Goal: Task Accomplishment & Management: Use online tool/utility

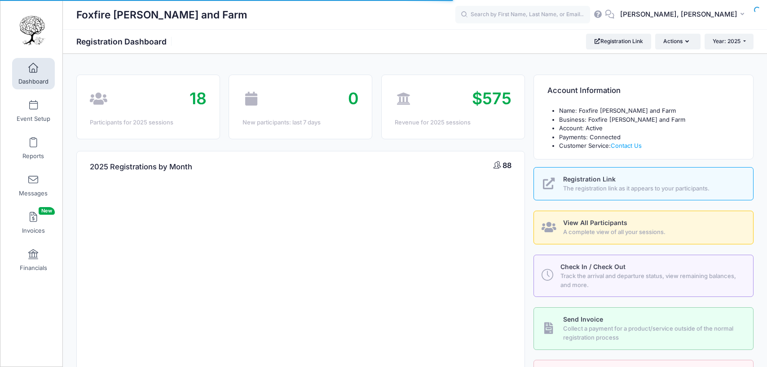
select select
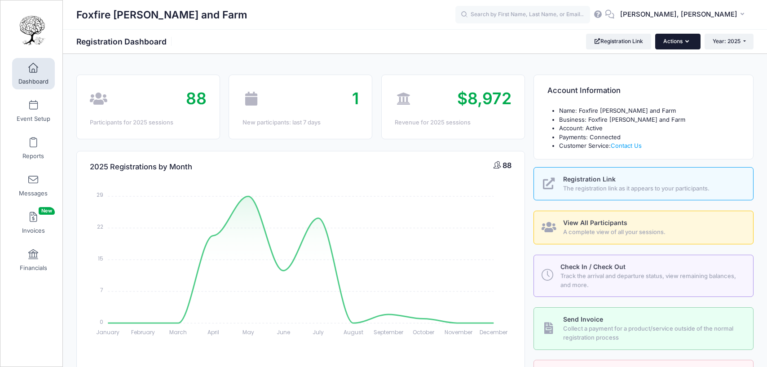
click at [686, 42] on icon "button" at bounding box center [688, 42] width 7 height 0
click at [581, 220] on span "View All Participants" at bounding box center [595, 223] width 64 height 8
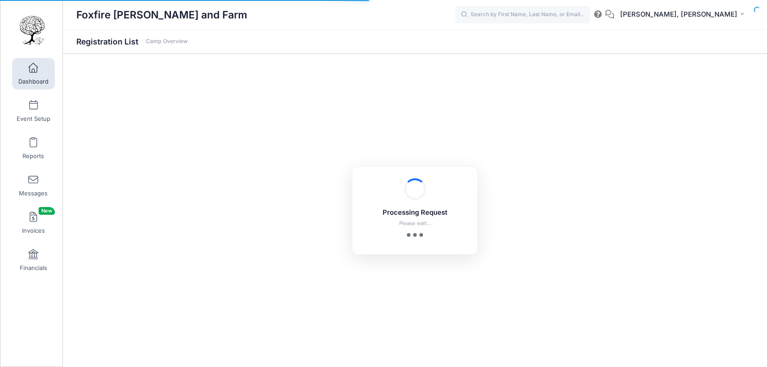
select select "10"
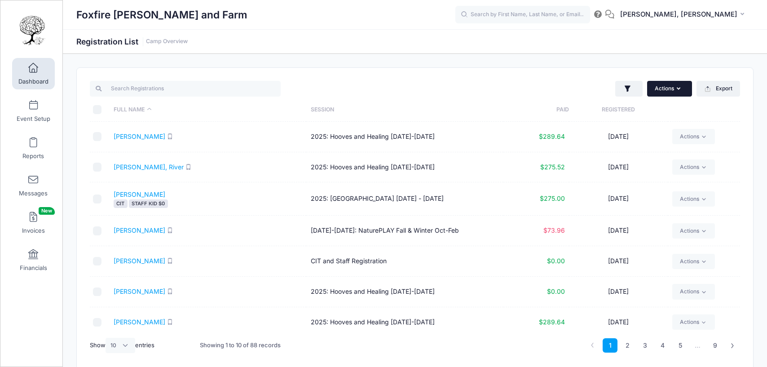
click at [669, 92] on button "Actions" at bounding box center [669, 88] width 45 height 15
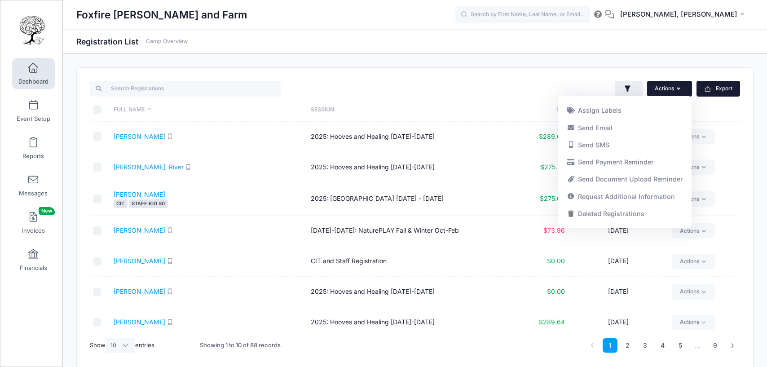
click at [712, 90] on button "Export" at bounding box center [719, 88] width 44 height 15
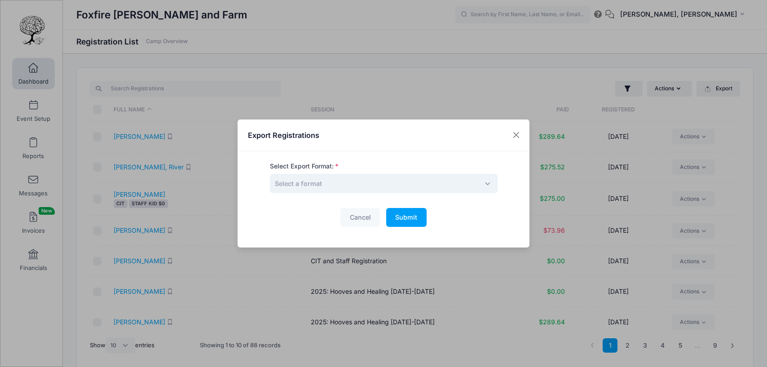
click at [341, 190] on span "Select a format" at bounding box center [384, 183] width 228 height 19
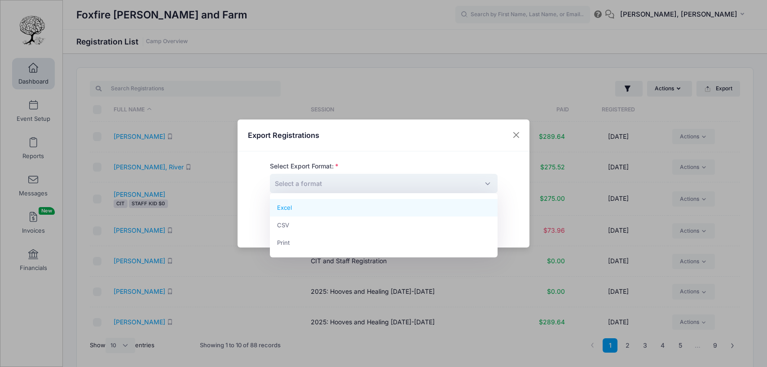
select select "excel"
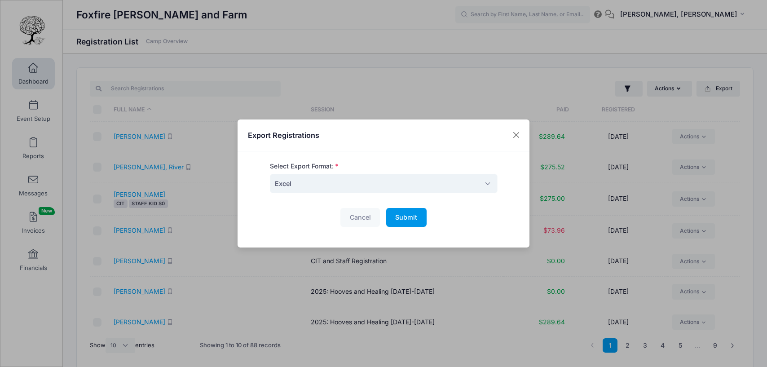
click at [397, 214] on span "Submit" at bounding box center [406, 217] width 22 height 8
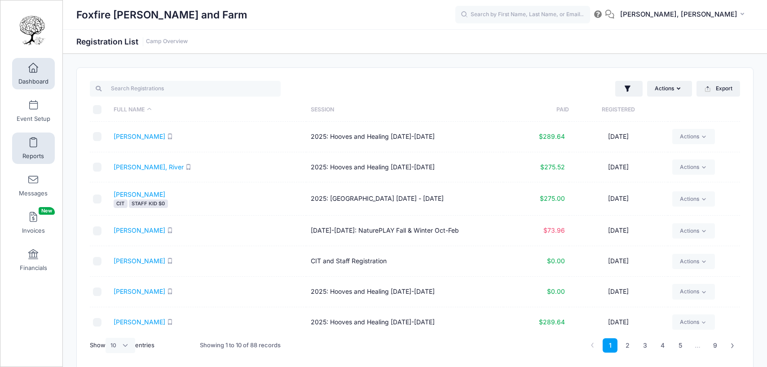
click at [33, 144] on span at bounding box center [33, 143] width 0 height 10
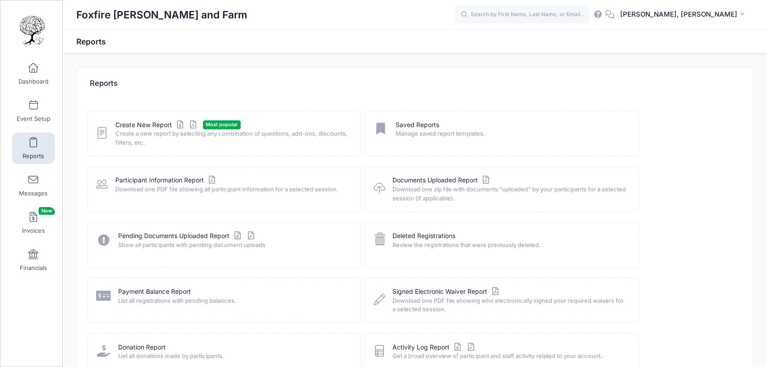
click at [147, 129] on span "Create a new report by selecting any combination of questions, add-ons, discoun…" at bounding box center [232, 138] width 234 height 18
click at [146, 120] on link "Create New Report" at bounding box center [157, 124] width 84 height 9
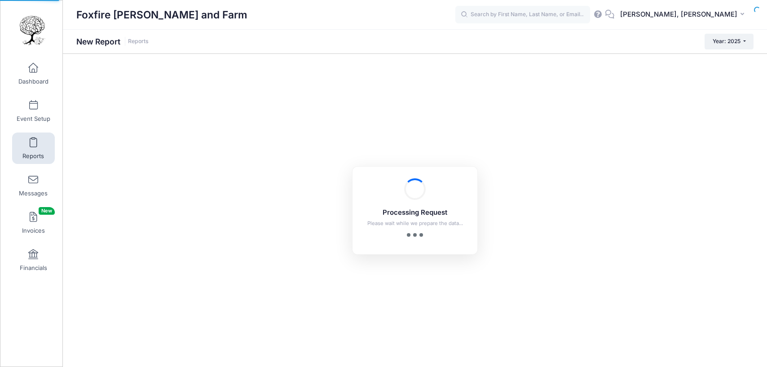
checkbox input "true"
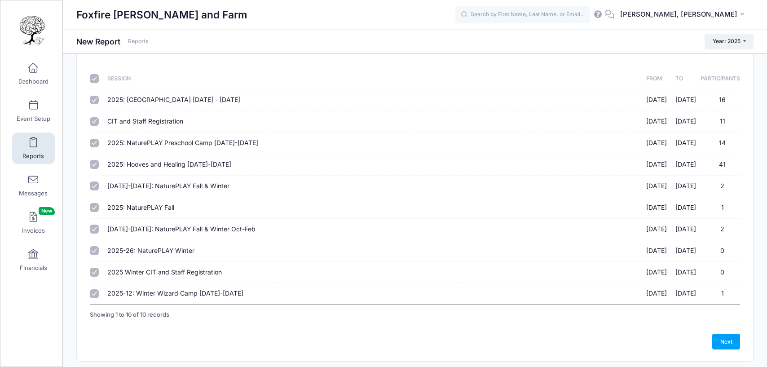
scroll to position [72, 0]
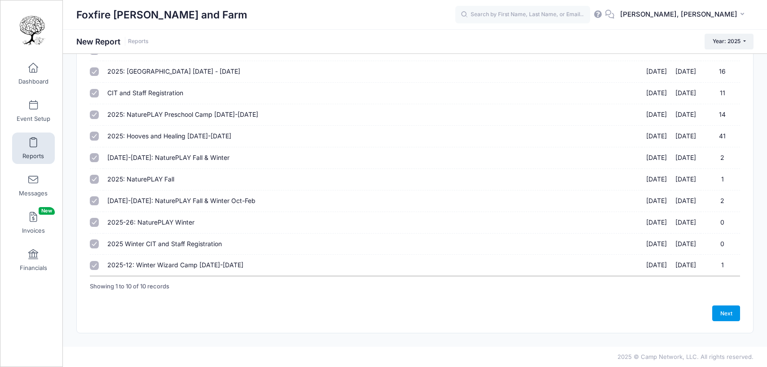
click at [724, 309] on link "Next" at bounding box center [726, 312] width 28 height 15
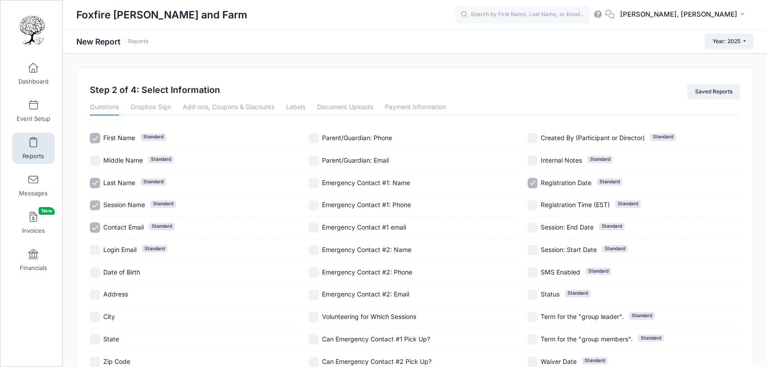
click at [314, 140] on input "Parent/Guardian: Phone" at bounding box center [314, 138] width 10 height 10
checkbox input "true"
click at [314, 153] on div "Parent/Guardian: Email" at bounding box center [415, 161] width 212 height 22
checkbox input "true"
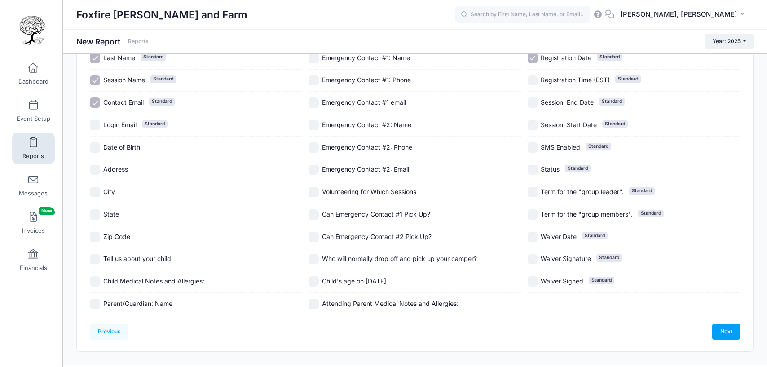
scroll to position [128, 0]
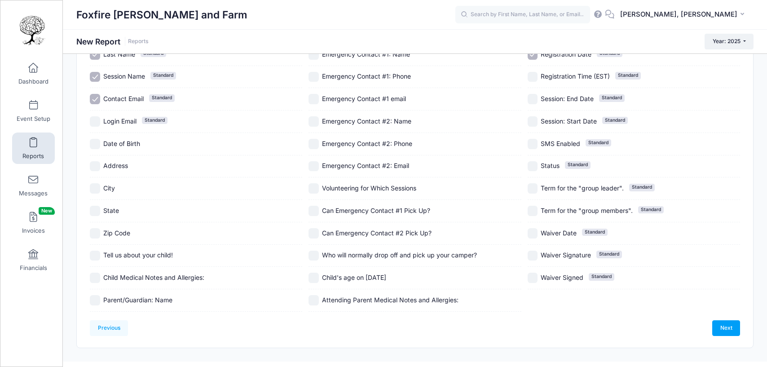
click at [97, 300] on input "Parent/Guardian: Name" at bounding box center [95, 300] width 10 height 10
checkbox input "true"
click at [94, 165] on input "Address" at bounding box center [95, 166] width 10 height 10
checkbox input "true"
click at [94, 184] on input "City" at bounding box center [95, 188] width 10 height 10
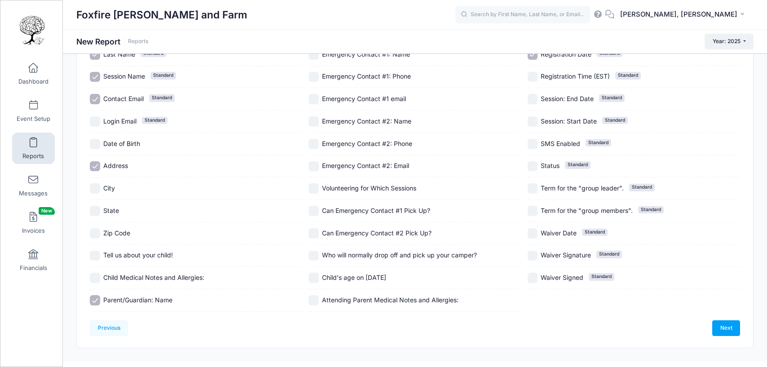
checkbox input "true"
click at [95, 207] on input "State" at bounding box center [95, 211] width 10 height 10
checkbox input "true"
click at [95, 227] on div "Zip Code" at bounding box center [196, 233] width 212 height 22
checkbox input "true"
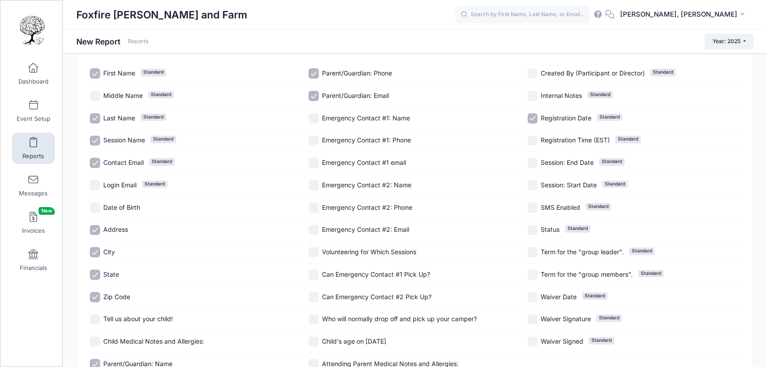
scroll to position [57, 0]
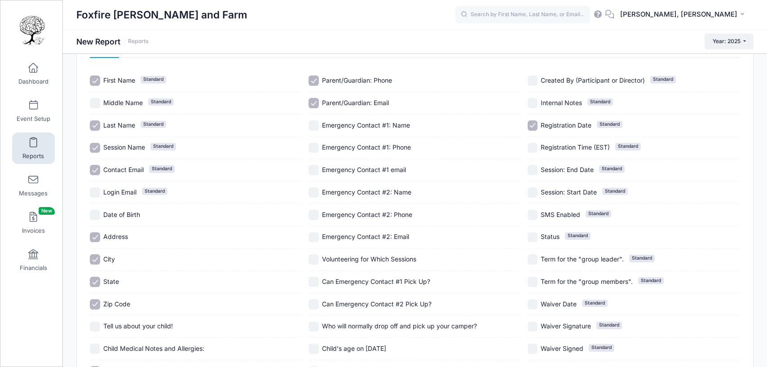
click at [532, 123] on input "Registration Date Standard" at bounding box center [533, 125] width 10 height 10
checkbox input "false"
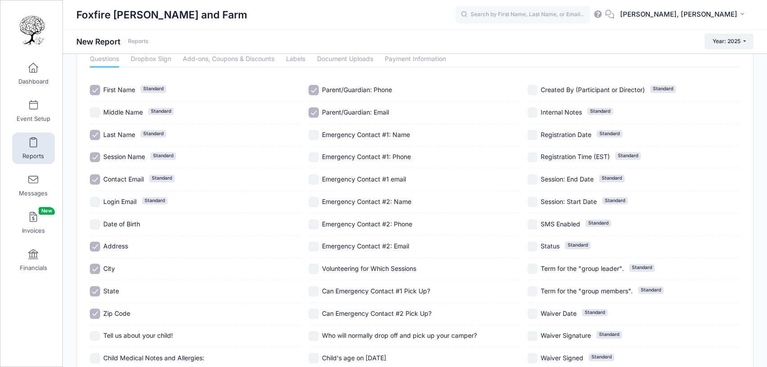
scroll to position [47, 0]
click at [533, 206] on input "Session: Start Date Standard" at bounding box center [533, 203] width 10 height 10
checkbox input "true"
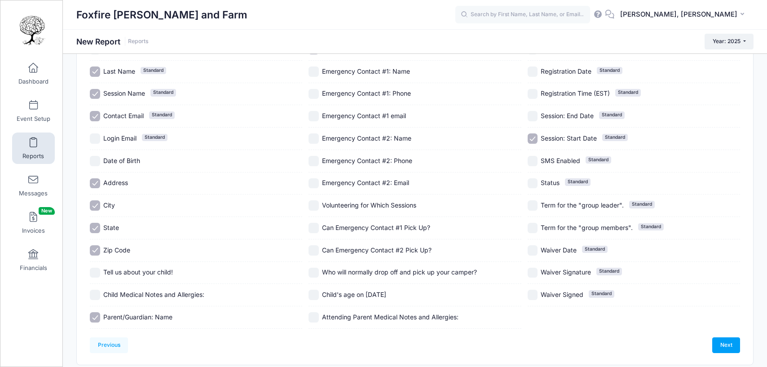
scroll to position [115, 0]
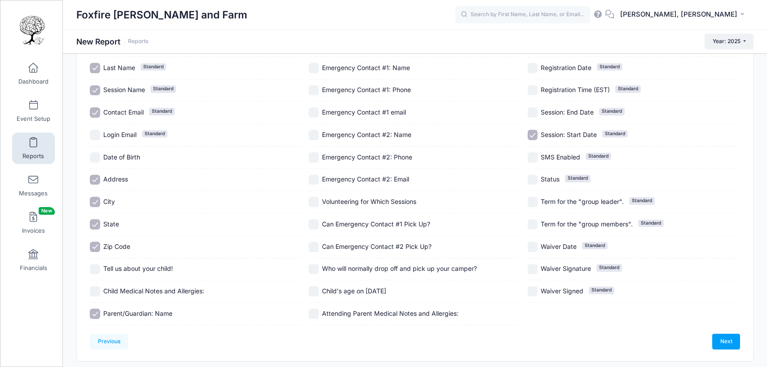
click at [316, 292] on input "Child's age on [DATE]" at bounding box center [314, 291] width 10 height 10
checkbox input "true"
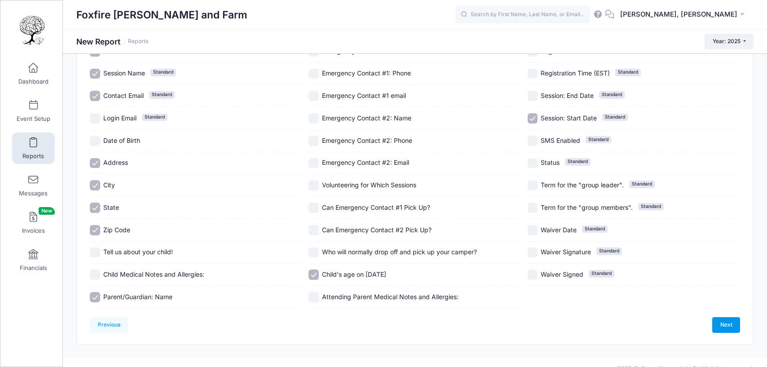
scroll to position [134, 0]
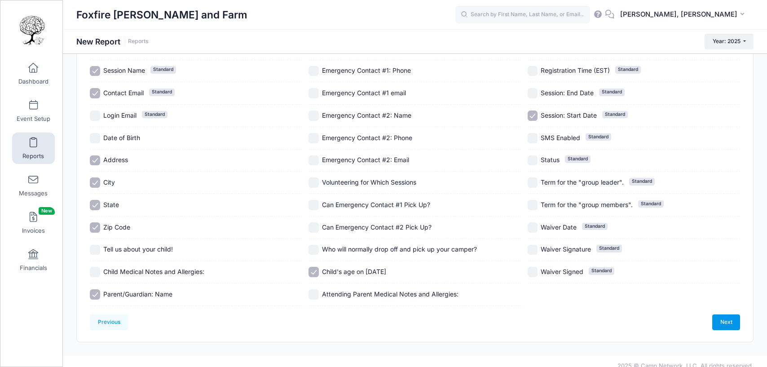
click at [727, 323] on link "Next" at bounding box center [726, 321] width 28 height 15
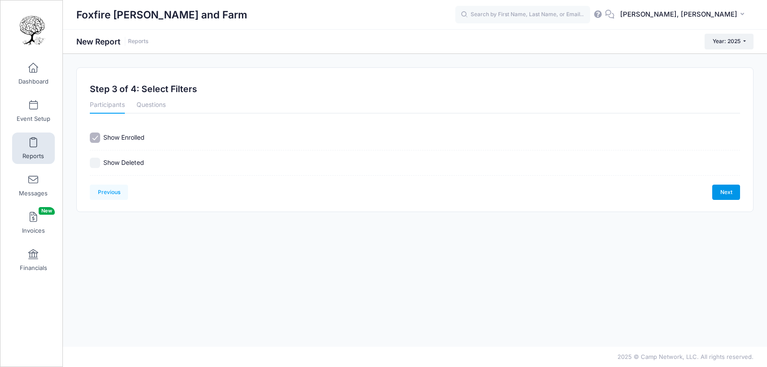
click at [719, 194] on link "Next" at bounding box center [726, 192] width 28 height 15
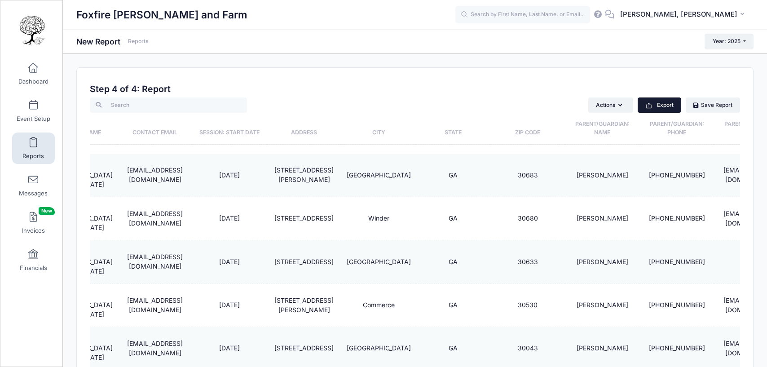
click at [662, 99] on button "Export" at bounding box center [660, 104] width 44 height 15
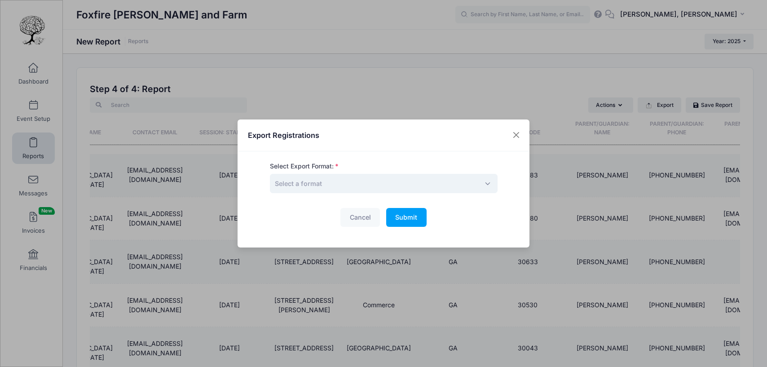
click at [366, 185] on span "Select a format" at bounding box center [384, 183] width 228 height 19
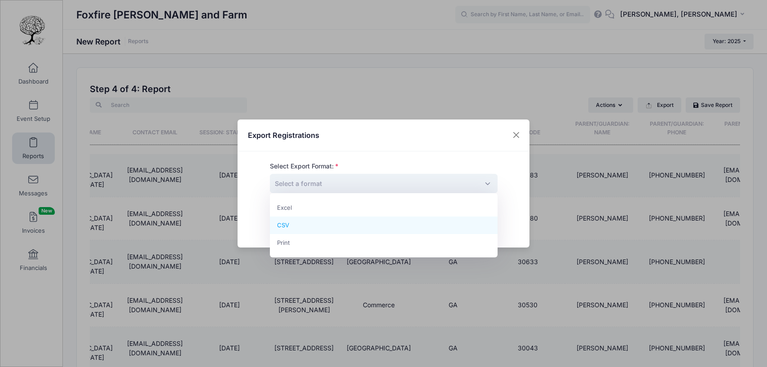
select select "csv"
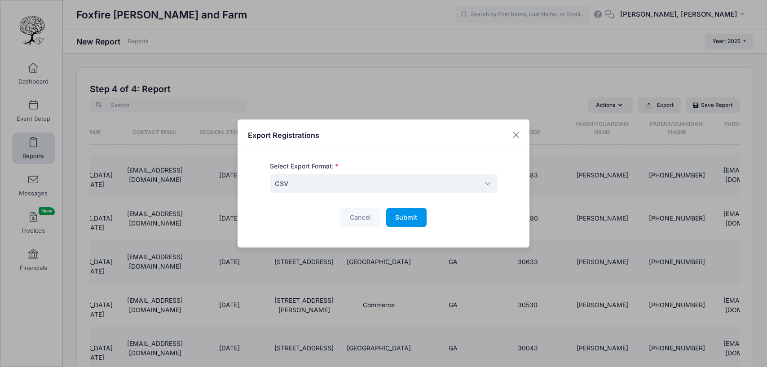
click at [423, 218] on button "Submit Please wait..." at bounding box center [406, 217] width 40 height 19
